Goal: Information Seeking & Learning: Learn about a topic

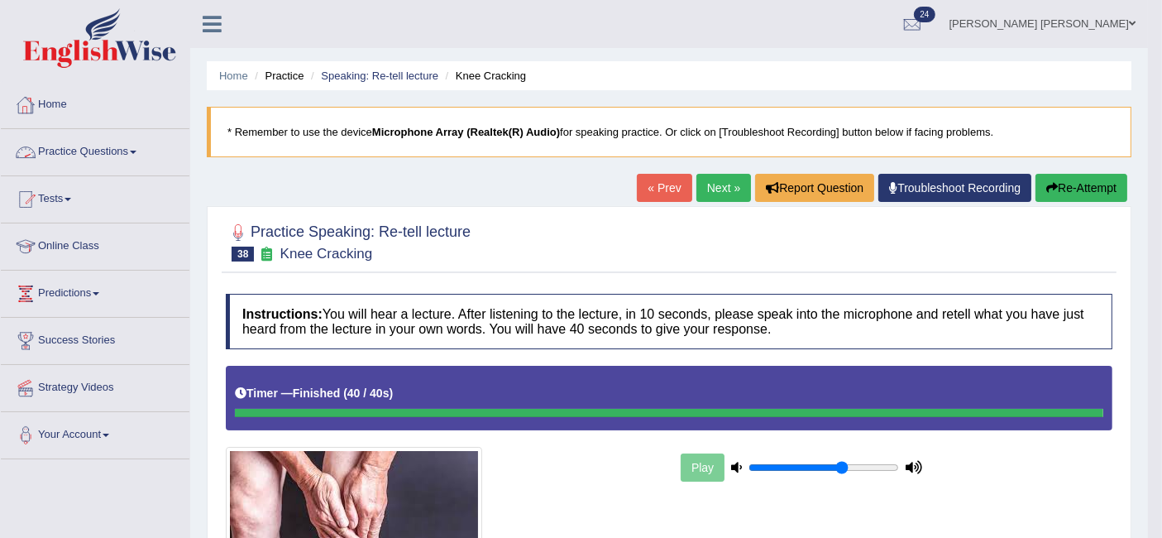
click at [98, 156] on link "Practice Questions" at bounding box center [95, 149] width 189 height 41
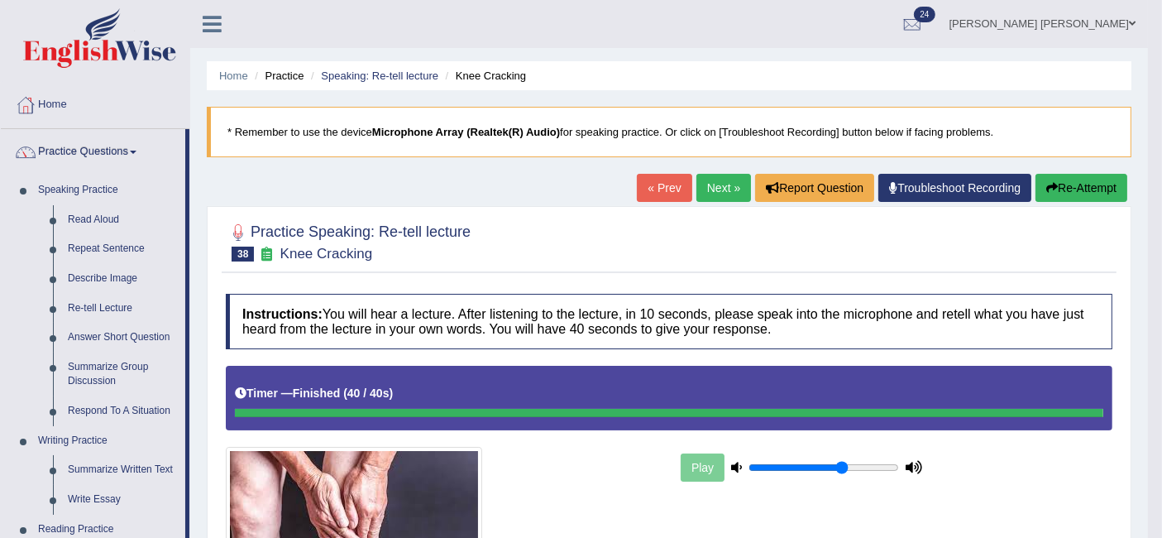
click at [117, 362] on link "Summarize Group Discussion" at bounding box center [122, 374] width 125 height 44
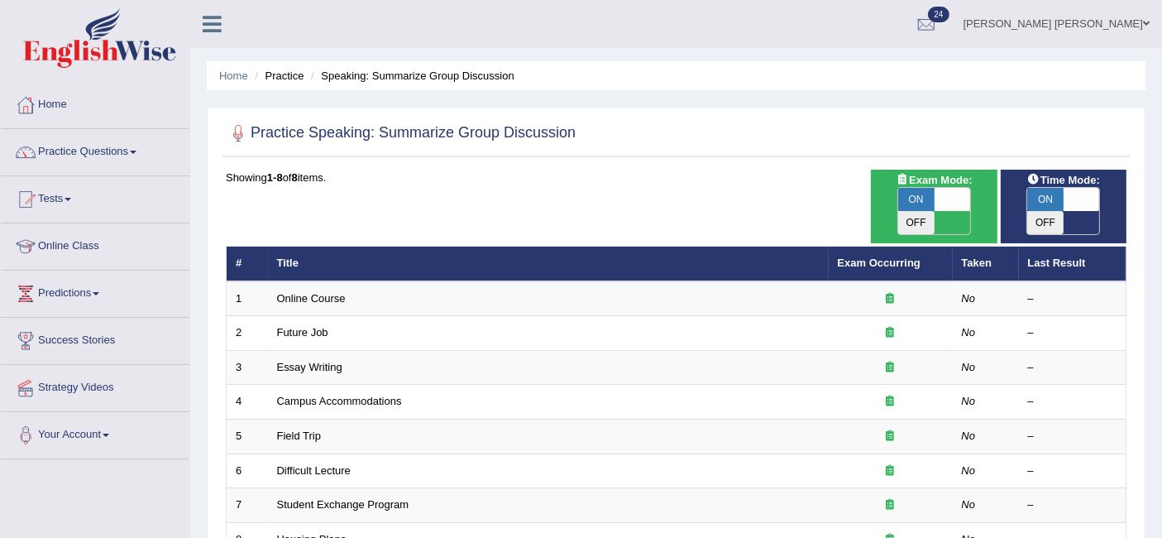
click at [317, 292] on link "Online Course" at bounding box center [311, 298] width 69 height 12
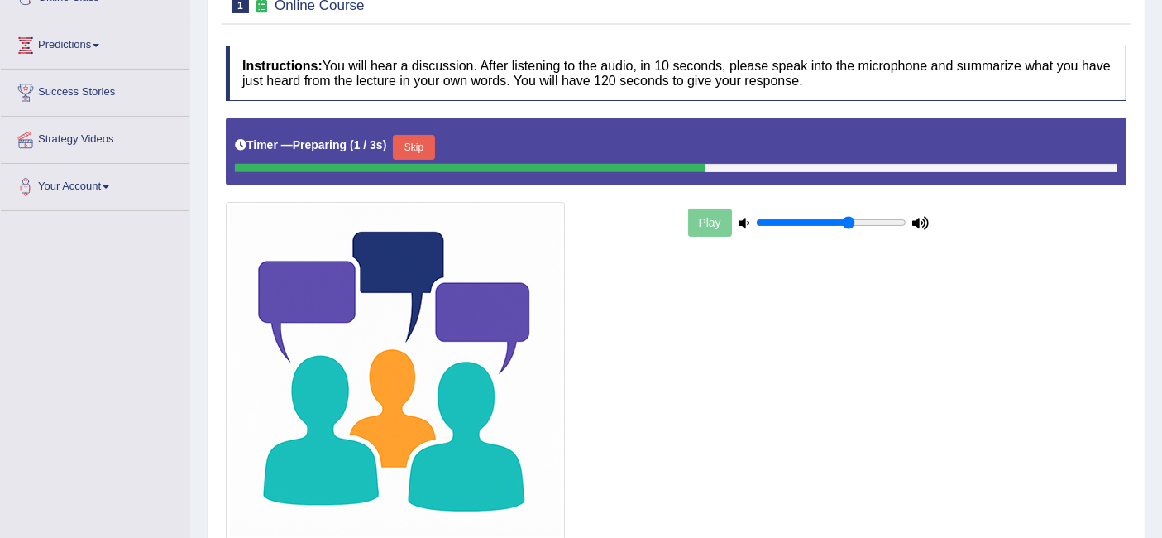
scroll to position [246, 0]
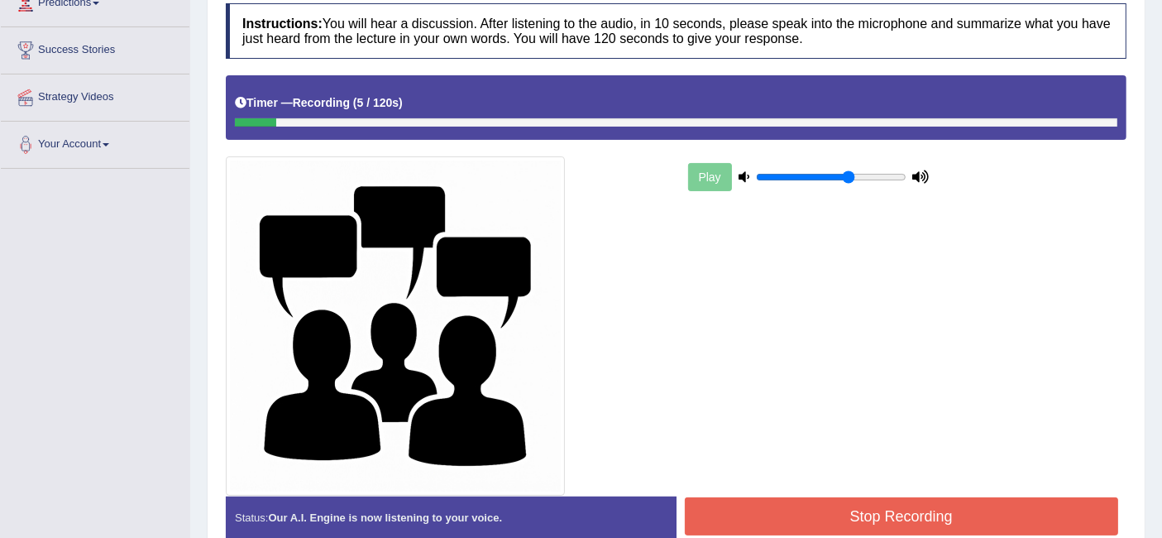
scroll to position [286, 0]
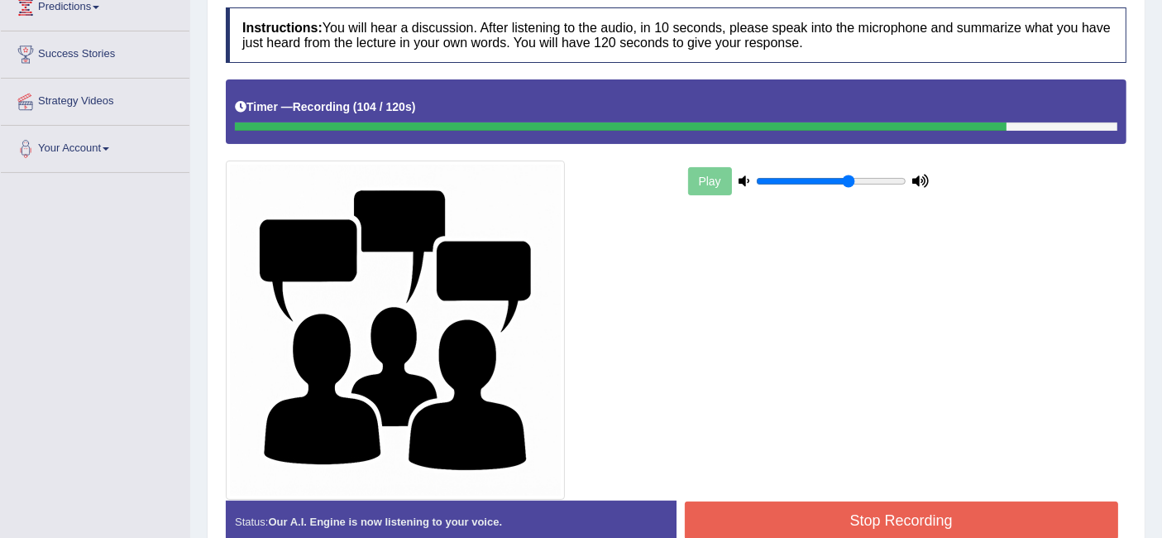
click at [900, 509] on button "Stop Recording" at bounding box center [902, 520] width 434 height 38
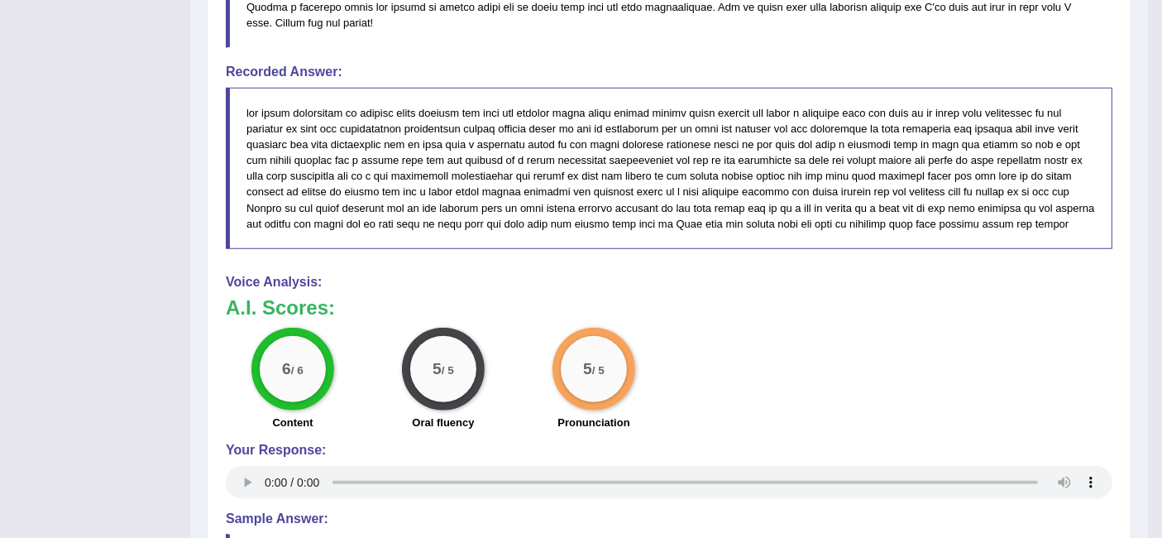
scroll to position [1101, 0]
